Goal: Information Seeking & Learning: Learn about a topic

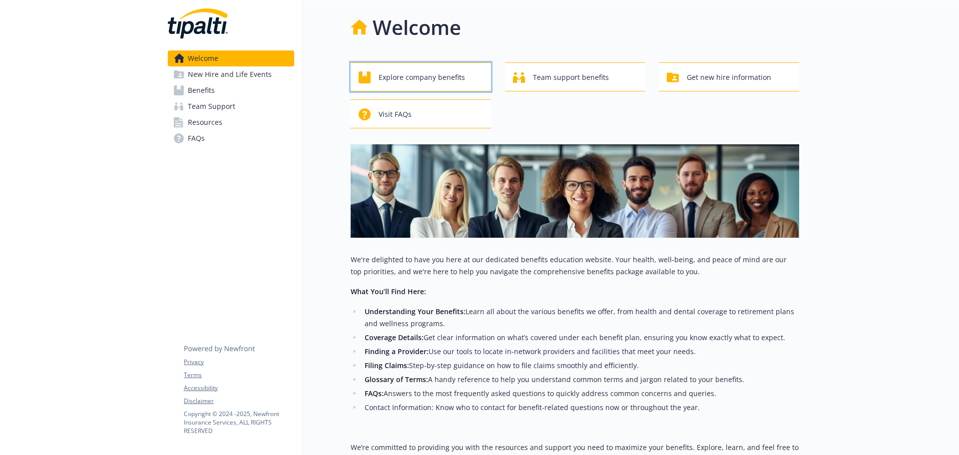
click at [409, 80] on span "Explore company benefits" at bounding box center [422, 77] width 86 height 19
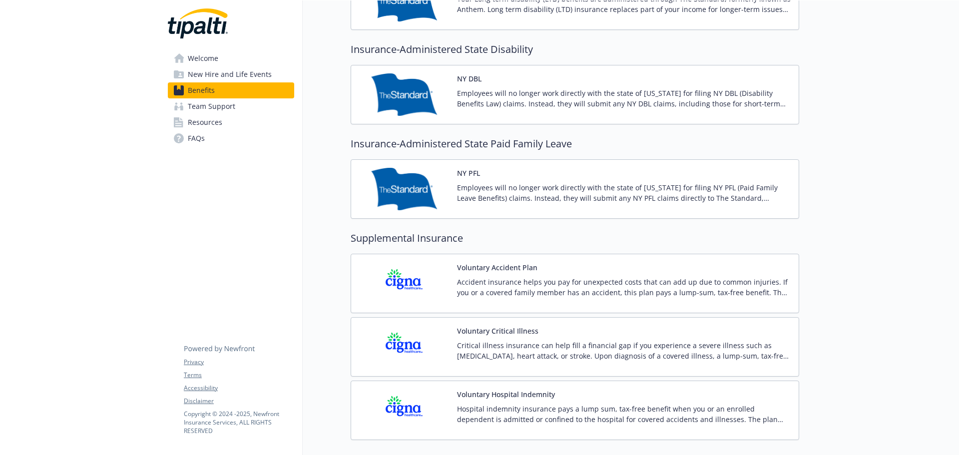
scroll to position [899, 0]
